Goal: Check status: Verify the current state of an ongoing process or item

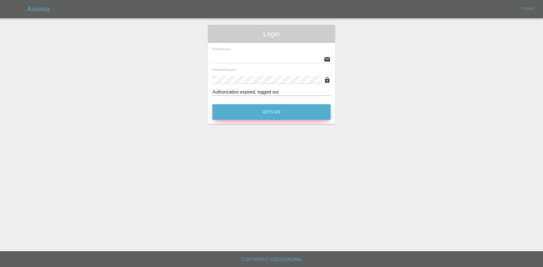
type input "[PERSON_NAME][EMAIL_ADDRESS][PERSON_NAME][DOMAIN_NAME]"
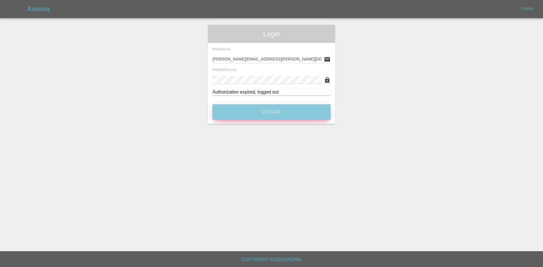
click at [262, 117] on button "Let's Go" at bounding box center [272, 112] width 118 height 16
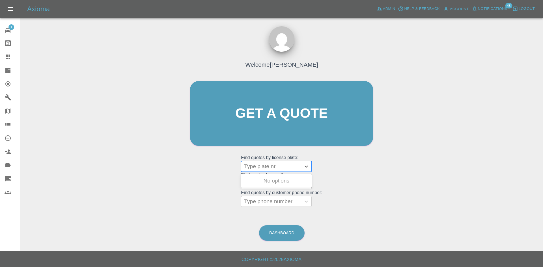
click at [265, 167] on div at bounding box center [271, 167] width 54 height 8
paste input "YJ19VSS"
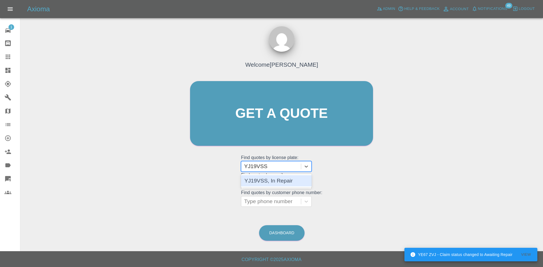
type input "YJ19VSS"
type input "bl66"
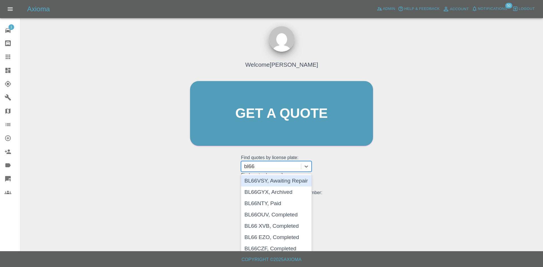
click at [280, 183] on div "BL66VSY, Awaiting Repair" at bounding box center [276, 180] width 71 height 11
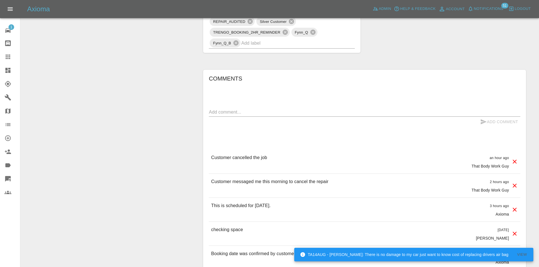
scroll to position [425, 0]
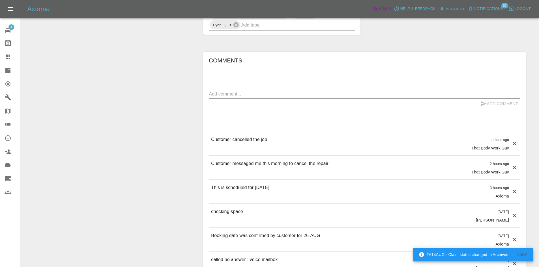
click at [374, 9] on icon at bounding box center [376, 9] width 6 height 6
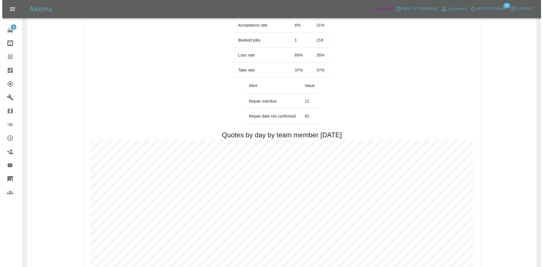
scroll to position [255, 0]
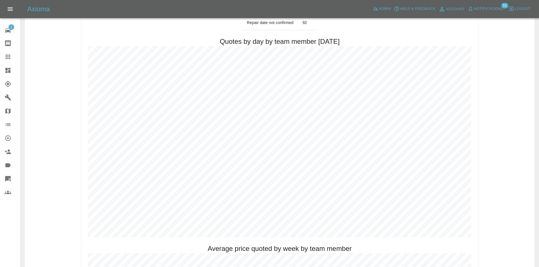
click at [485, 8] on span "Notifications" at bounding box center [488, 9] width 29 height 7
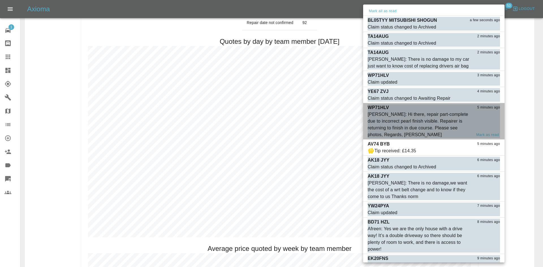
click at [442, 122] on div "[PERSON_NAME]: Hi there, repair part-complete due to incorrect pearl finish vis…" at bounding box center [420, 124] width 104 height 27
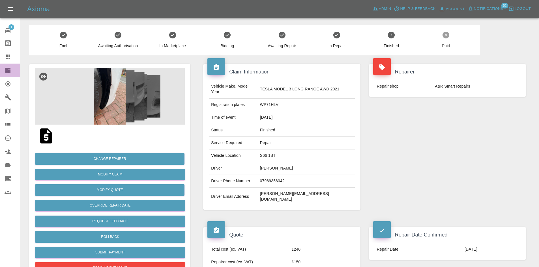
click at [2, 72] on link "Dashboard" at bounding box center [10, 71] width 20 height 14
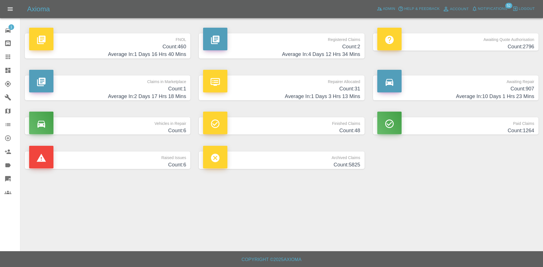
click at [122, 42] on p "FNOL" at bounding box center [107, 38] width 157 height 10
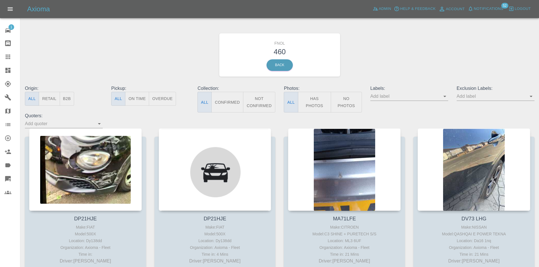
click at [446, 97] on icon "Open" at bounding box center [445, 96] width 7 height 7
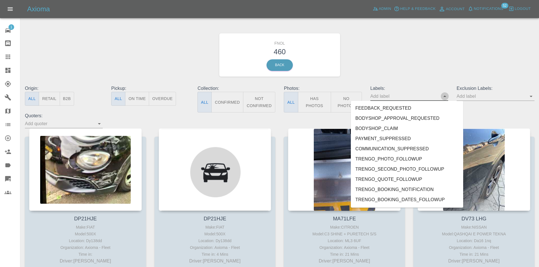
click at [446, 97] on icon "Close" at bounding box center [445, 96] width 7 height 7
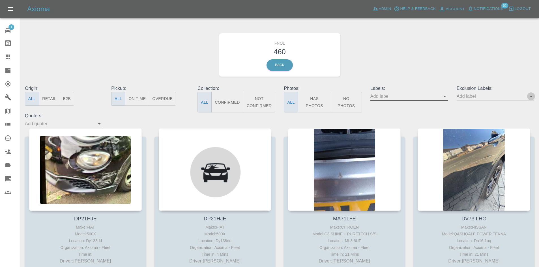
click at [532, 95] on icon "Open" at bounding box center [531, 96] width 7 height 7
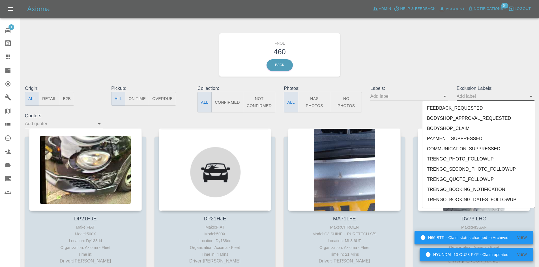
click at [417, 82] on div "FNOL 460 Back" at bounding box center [280, 55] width 518 height 60
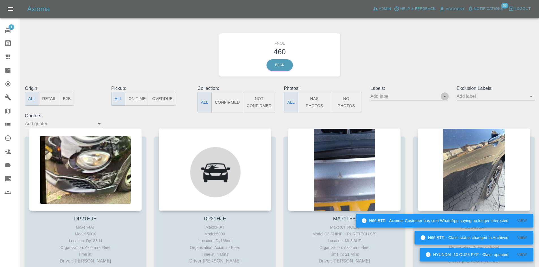
click at [445, 94] on icon "Open" at bounding box center [445, 96] width 7 height 7
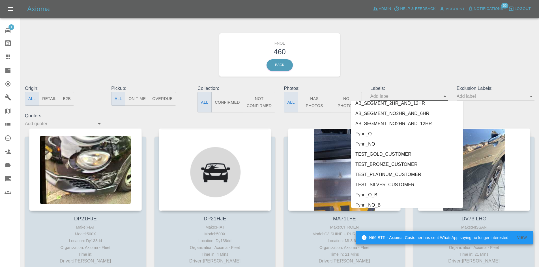
scroll to position [1181, 0]
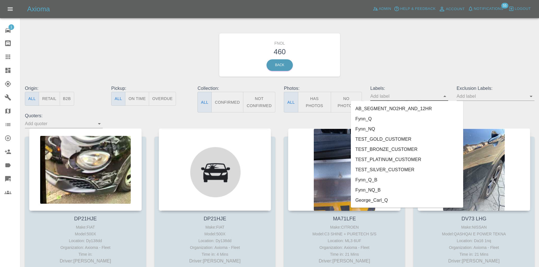
click at [402, 198] on li "George_Carl_Q" at bounding box center [407, 201] width 112 height 10
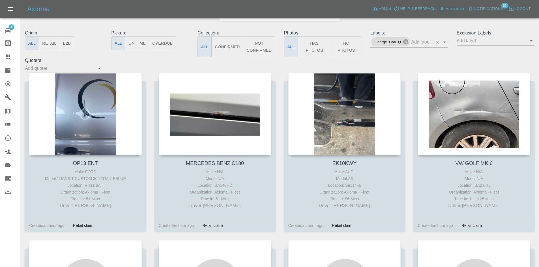
scroll to position [57, 0]
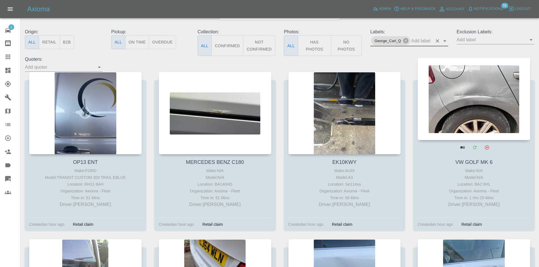
click at [477, 104] on div at bounding box center [474, 99] width 113 height 83
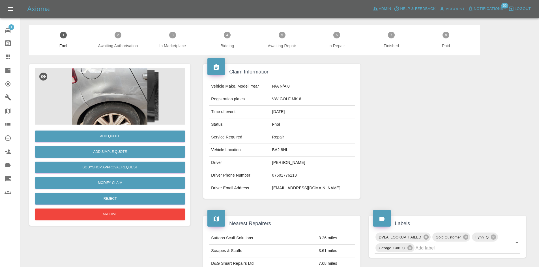
click at [130, 103] on img at bounding box center [110, 96] width 150 height 57
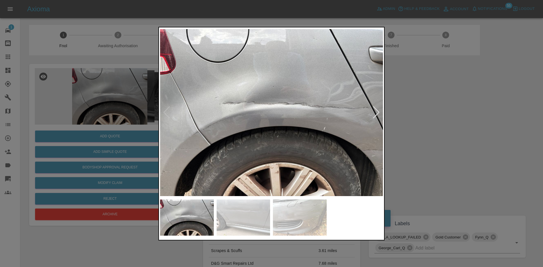
click at [378, 110] on div at bounding box center [377, 112] width 8 height 12
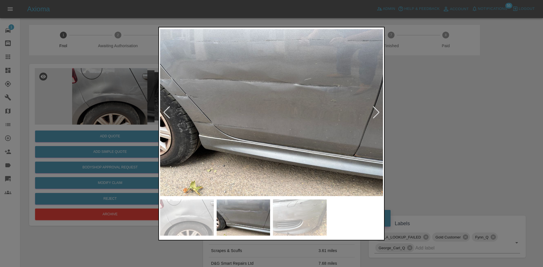
click at [378, 110] on div at bounding box center [377, 112] width 8 height 12
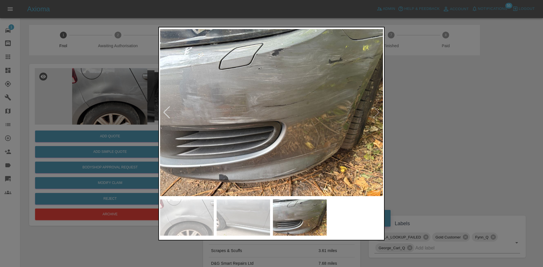
click at [378, 110] on img at bounding box center [271, 113] width 223 height 168
click at [462, 121] on div at bounding box center [271, 133] width 543 height 267
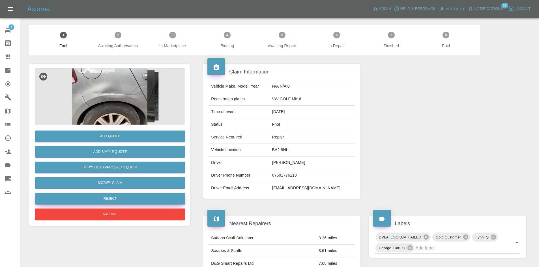
click at [119, 195] on button "Reject" at bounding box center [110, 199] width 150 height 12
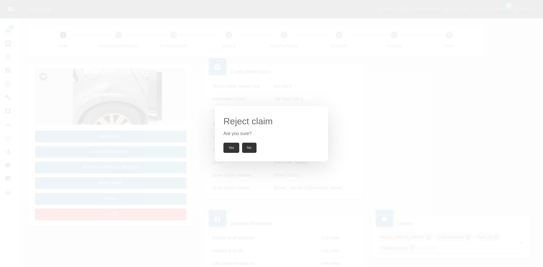
click at [229, 148] on button "Yes" at bounding box center [232, 148] width 16 height 10
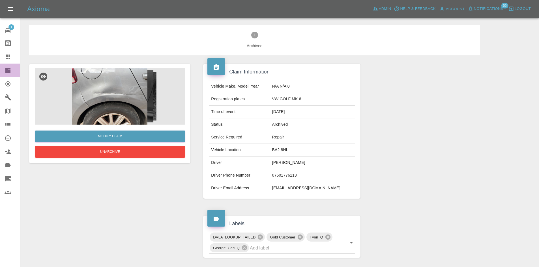
click at [0, 67] on link "Dashboard" at bounding box center [10, 71] width 20 height 14
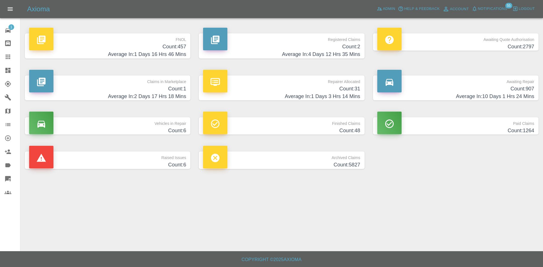
click at [487, 10] on span "Notifications" at bounding box center [492, 9] width 29 height 7
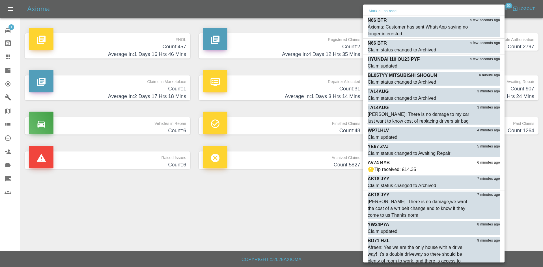
click at [228, 181] on div at bounding box center [271, 133] width 543 height 267
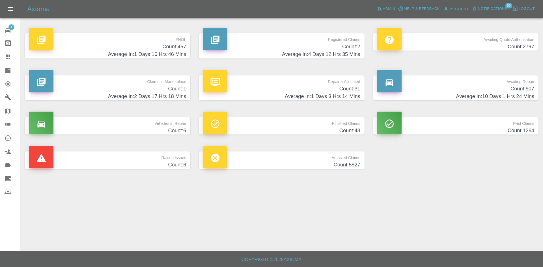
click at [490, 8] on span "Notifications" at bounding box center [492, 9] width 29 height 7
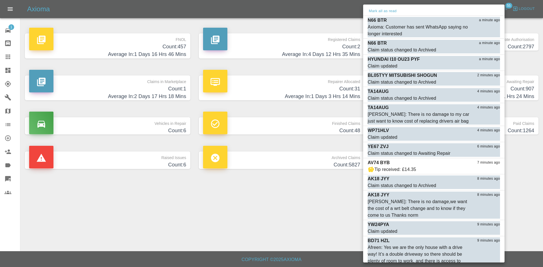
click at [325, 65] on div at bounding box center [271, 133] width 543 height 267
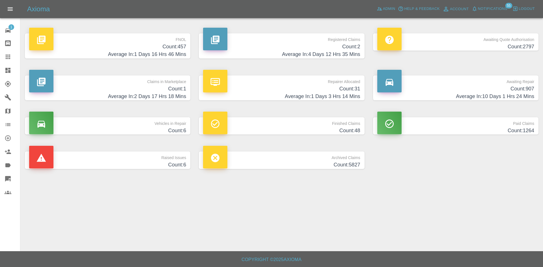
click at [1, 243] on div "1 Repair home Bodyshop home Claims Dashboard Explorer Garages Map Organization …" at bounding box center [10, 133] width 20 height 267
click at [312, 96] on h4 "Average In: 1 Days 3 Hrs 14 Mins" at bounding box center [281, 97] width 157 height 8
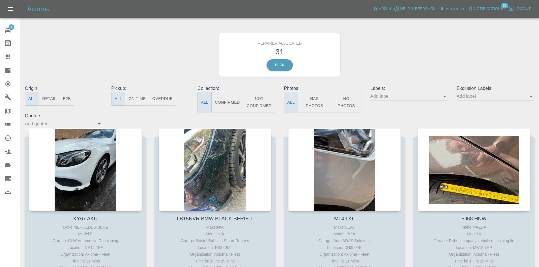
click at [75, 99] on div "Origin: All Retail B2B" at bounding box center [64, 98] width 86 height 27
click at [74, 103] on button "B2B" at bounding box center [67, 99] width 15 height 14
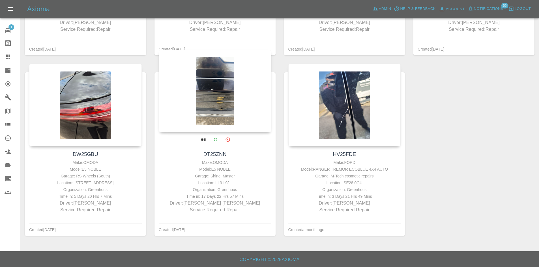
scroll to position [104, 0]
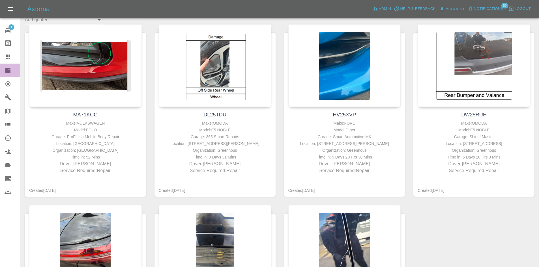
click at [6, 74] on link "Dashboard" at bounding box center [10, 71] width 20 height 14
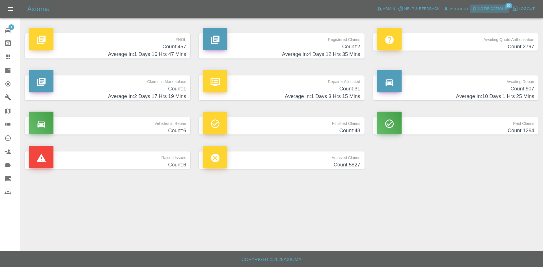
click at [488, 12] on span "Notifications" at bounding box center [492, 9] width 29 height 7
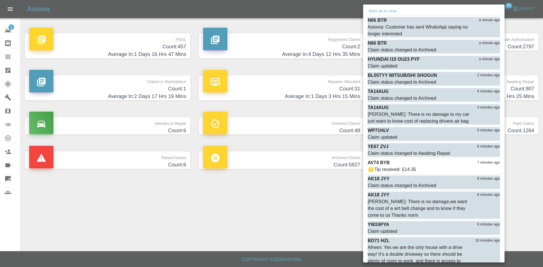
click at [529, 171] on div at bounding box center [271, 133] width 543 height 267
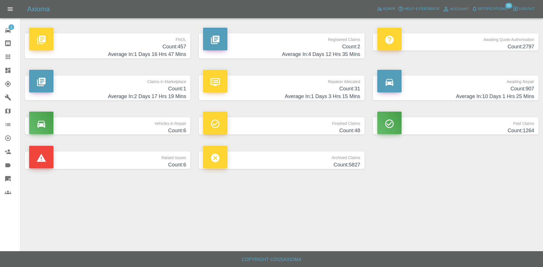
click at [487, 85] on h4 "Count: 907" at bounding box center [456, 89] width 157 height 8
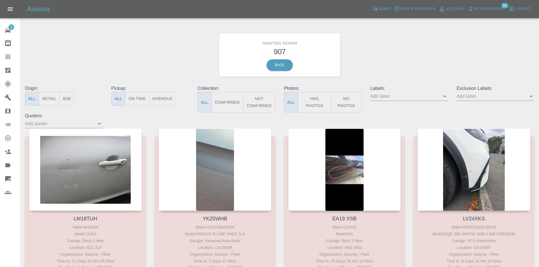
click at [8, 71] on icon at bounding box center [8, 70] width 7 height 7
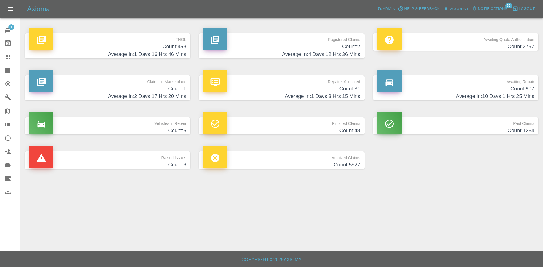
click at [505, 41] on p "Awaiting Quote Authorisation" at bounding box center [456, 38] width 157 height 10
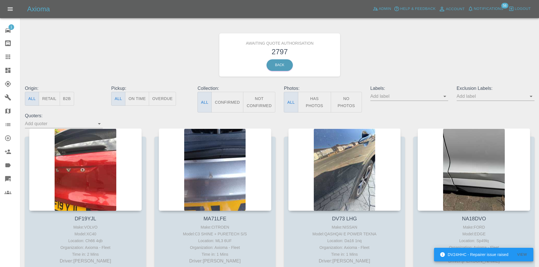
click at [442, 97] on icon "Open" at bounding box center [445, 96] width 7 height 7
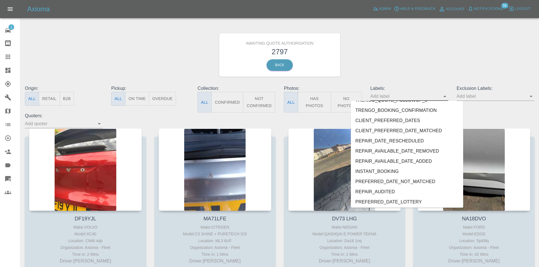
scroll to position [1181, 0]
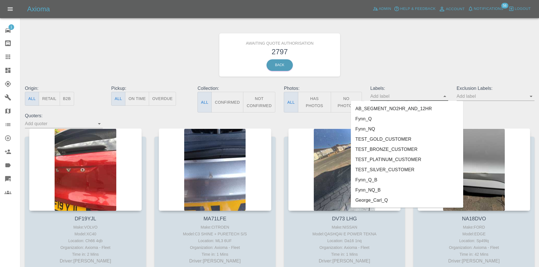
click at [412, 203] on li "George_Carl_Q" at bounding box center [407, 201] width 112 height 10
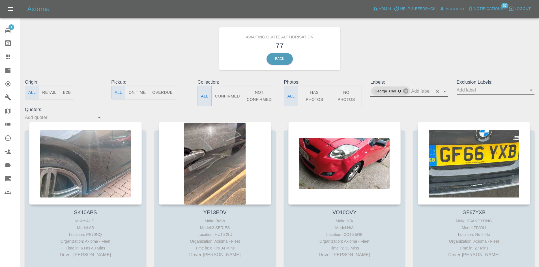
scroll to position [0, 0]
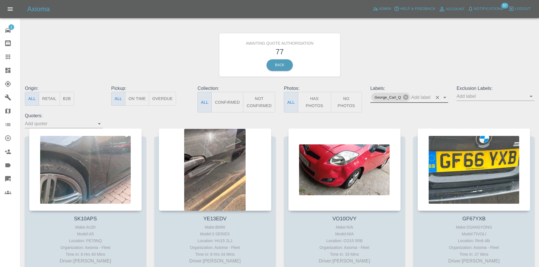
click at [102, 126] on icon "Open" at bounding box center [99, 124] width 7 height 7
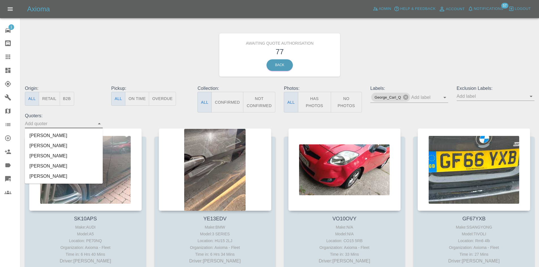
click at [71, 138] on li "[PERSON_NAME]" at bounding box center [64, 136] width 78 height 10
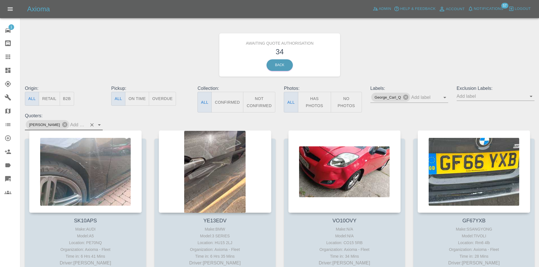
drag, startPoint x: 54, startPoint y: 125, endPoint x: 71, endPoint y: 123, distance: 16.6
click at [62, 125] on icon at bounding box center [65, 125] width 6 height 6
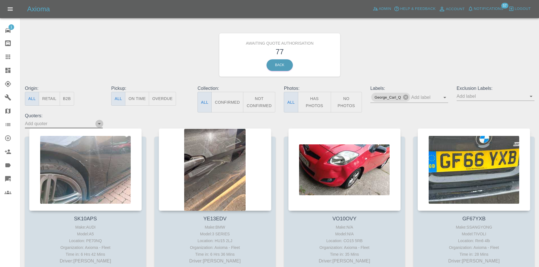
click at [102, 123] on icon "Open" at bounding box center [99, 124] width 7 height 7
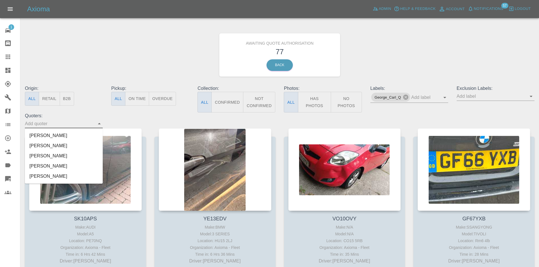
click at [55, 154] on li "[PERSON_NAME]" at bounding box center [64, 156] width 78 height 10
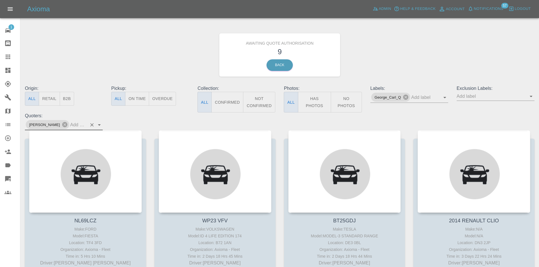
scroll to position [57, 0]
